Goal: Task Accomplishment & Management: Complete application form

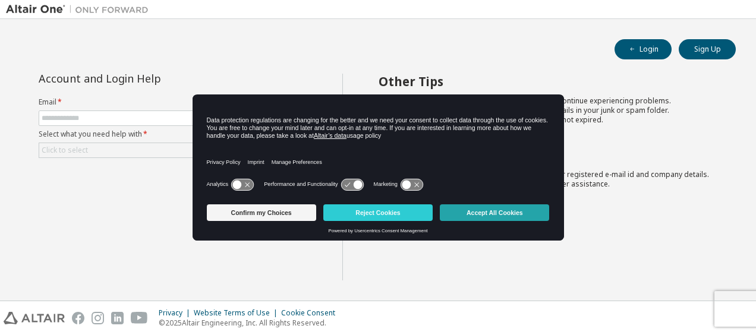
click at [484, 221] on button "Accept All Cookies" at bounding box center [494, 212] width 109 height 17
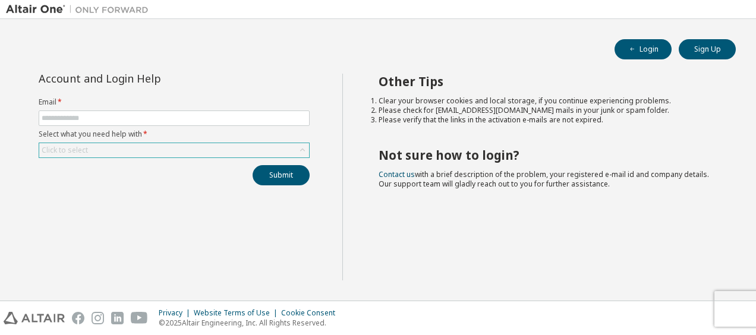
click at [147, 150] on div "Click to select" at bounding box center [174, 150] width 270 height 14
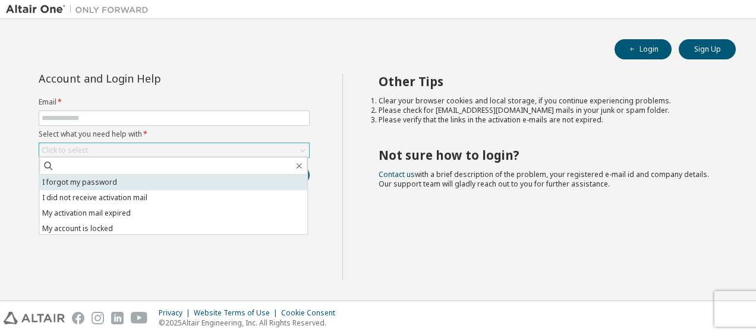
click at [131, 181] on li "I forgot my password" at bounding box center [173, 182] width 268 height 15
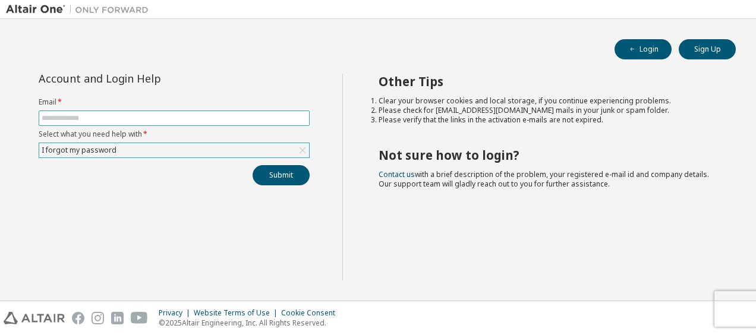
click at [129, 119] on input "text" at bounding box center [174, 119] width 265 height 10
type input "**********"
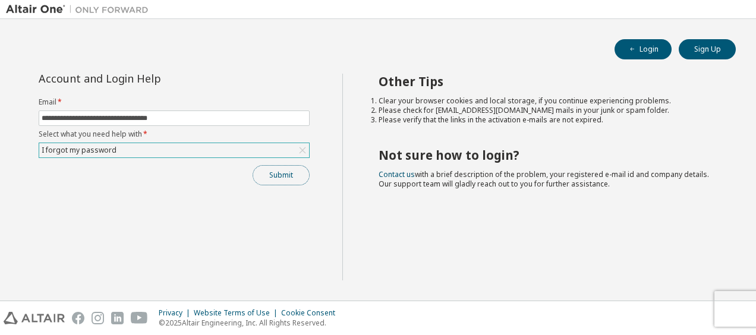
click at [292, 176] on button "Submit" at bounding box center [281, 175] width 57 height 20
click at [731, 303] on div "Privacy Website Terms of Use Cookie Consent © 2025 Altair Engineering, Inc. All…" at bounding box center [378, 318] width 756 height 34
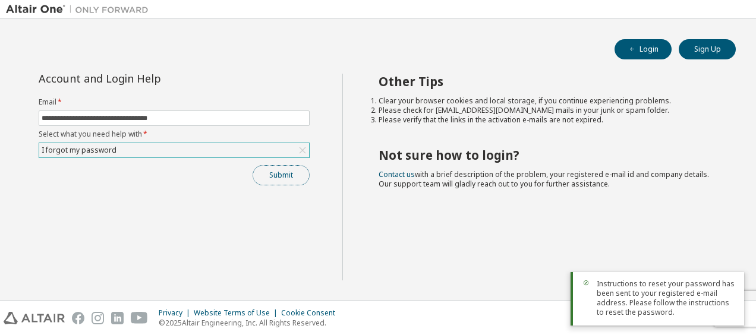
click at [294, 175] on button "Submit" at bounding box center [281, 175] width 57 height 20
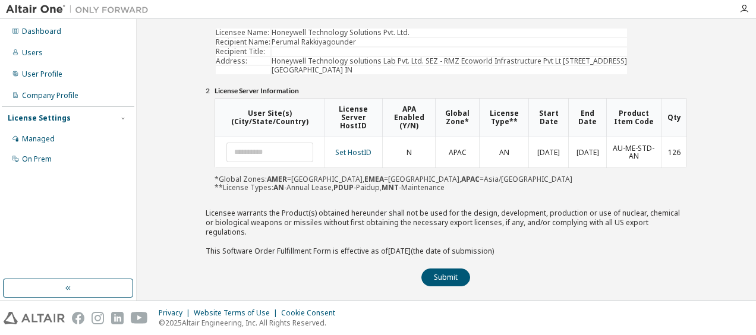
scroll to position [133, 0]
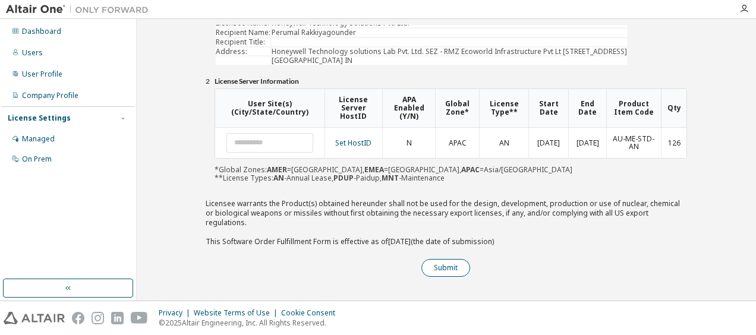
click at [441, 271] on button "Submit" at bounding box center [445, 268] width 49 height 18
click at [451, 270] on button "Submit" at bounding box center [445, 268] width 49 height 18
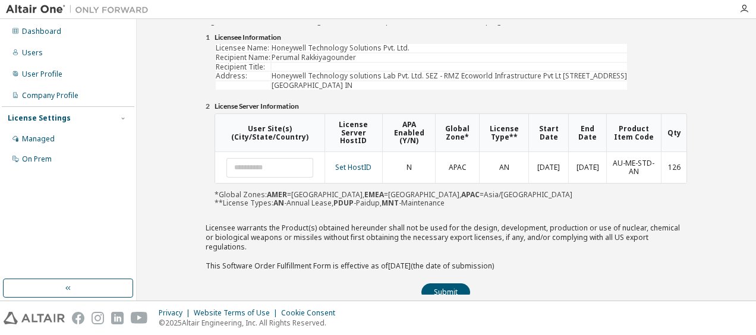
scroll to position [119, 0]
click at [364, 171] on link "Set HostID" at bounding box center [353, 166] width 36 height 10
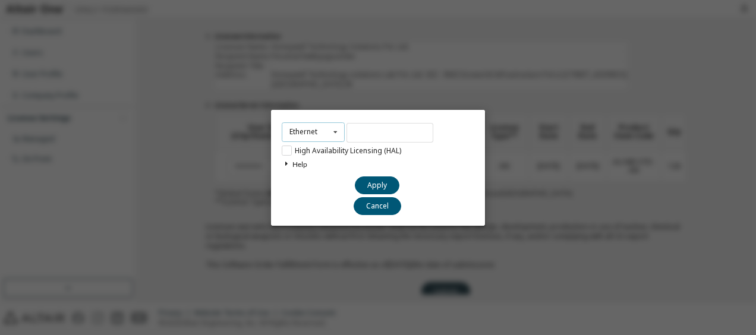
click at [336, 135] on icon at bounding box center [335, 132] width 15 height 18
click at [315, 152] on span "Ethernet" at bounding box center [308, 151] width 34 height 10
click at [288, 165] on icon at bounding box center [286, 164] width 9 height 7
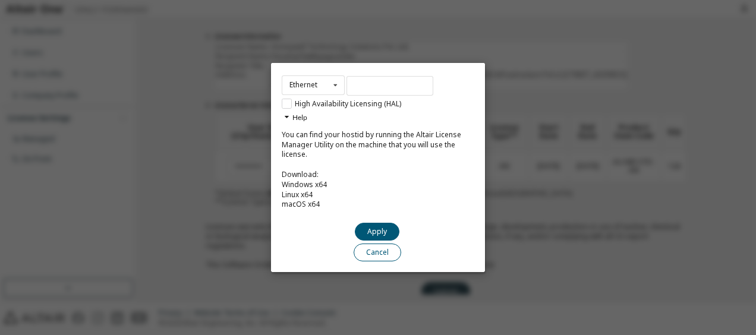
click at [391, 246] on button "Cancel" at bounding box center [378, 253] width 48 height 18
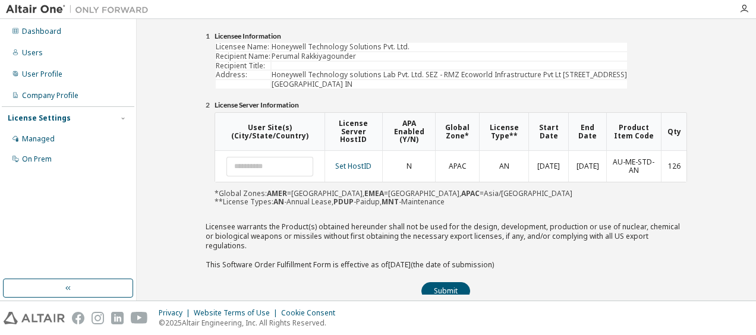
scroll to position [164, 0]
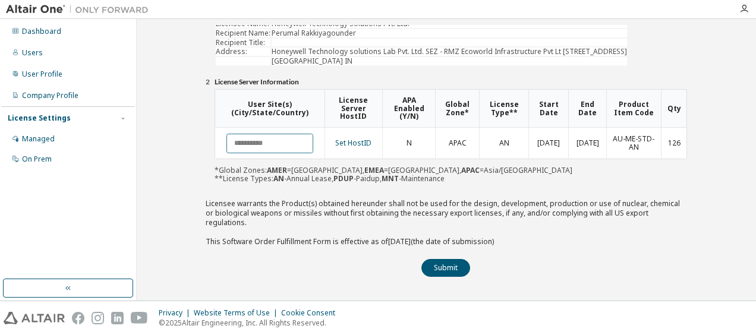
click at [253, 152] on input "text" at bounding box center [269, 144] width 87 height 20
click at [369, 148] on link "Set HostID" at bounding box center [353, 143] width 36 height 10
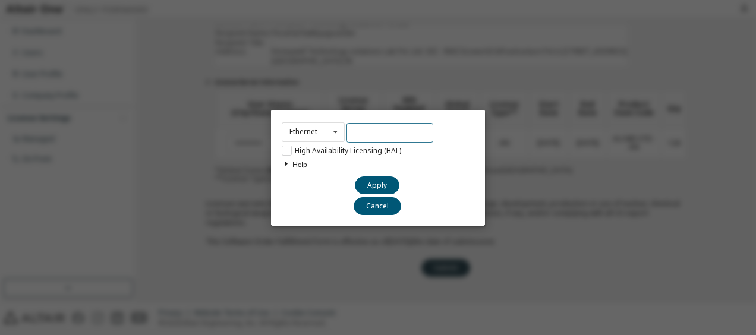
click at [372, 133] on input "text" at bounding box center [390, 133] width 87 height 20
click at [332, 134] on icon at bounding box center [335, 132] width 15 height 18
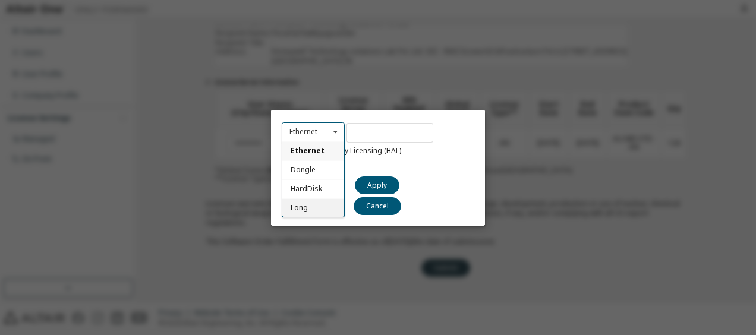
click at [307, 206] on div "Long" at bounding box center [313, 207] width 62 height 19
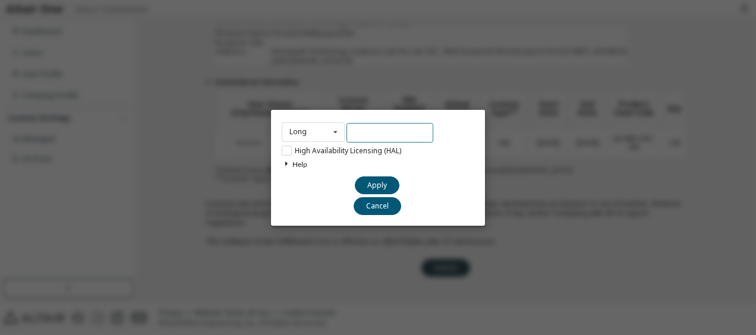
click at [374, 133] on input "text" at bounding box center [390, 133] width 87 height 20
